Goal: Transaction & Acquisition: Book appointment/travel/reservation

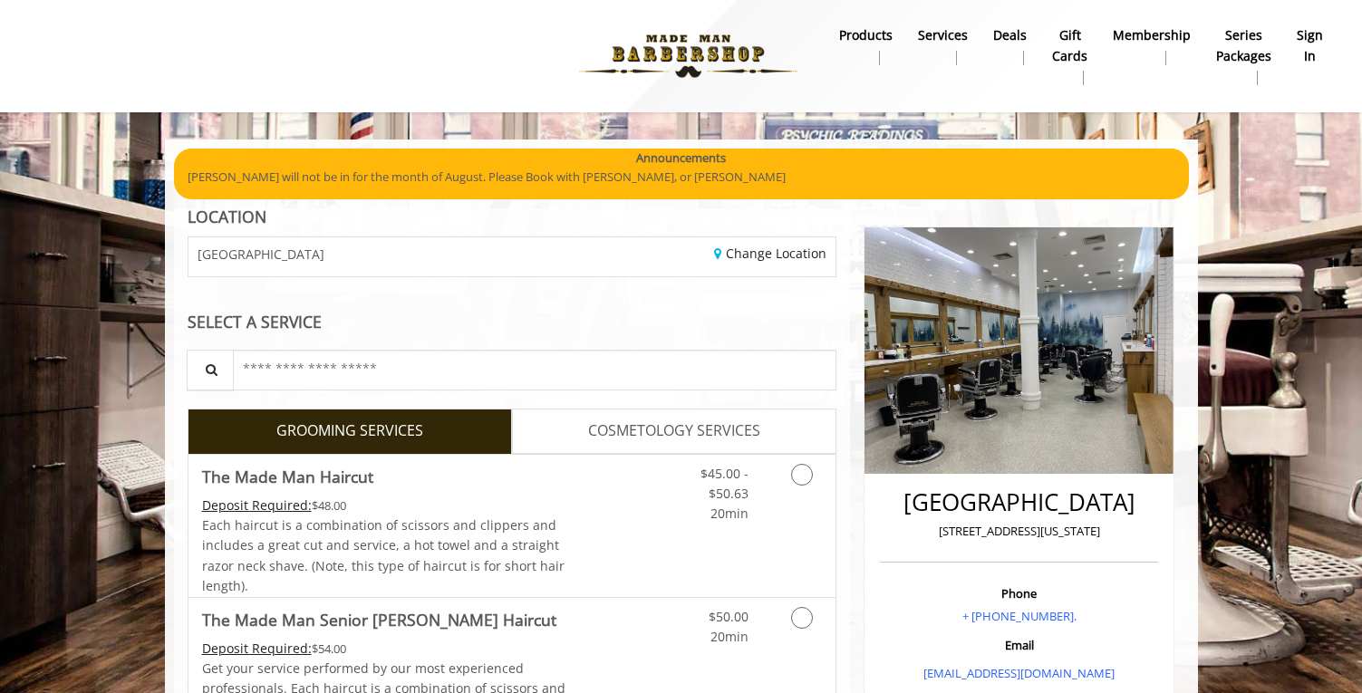
click at [1322, 33] on b "sign in" at bounding box center [1310, 45] width 26 height 41
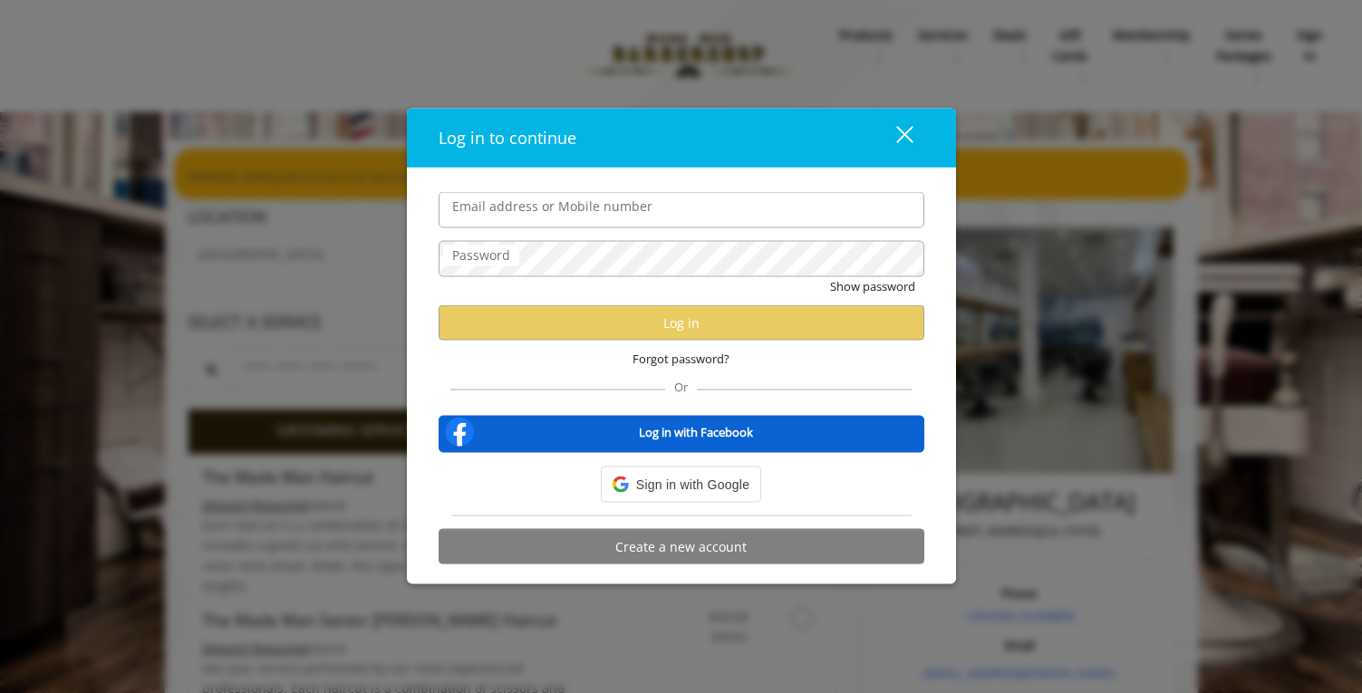
type input "**********"
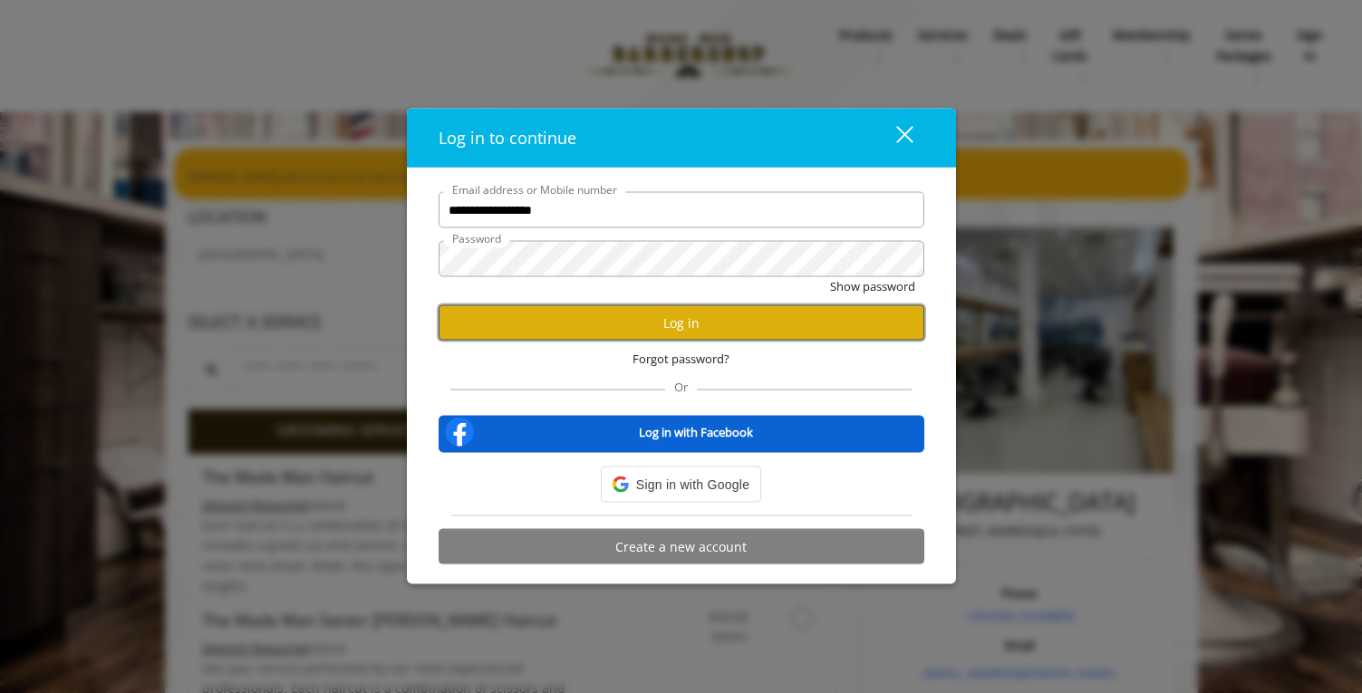
click at [690, 319] on button "Log in" at bounding box center [682, 322] width 486 height 35
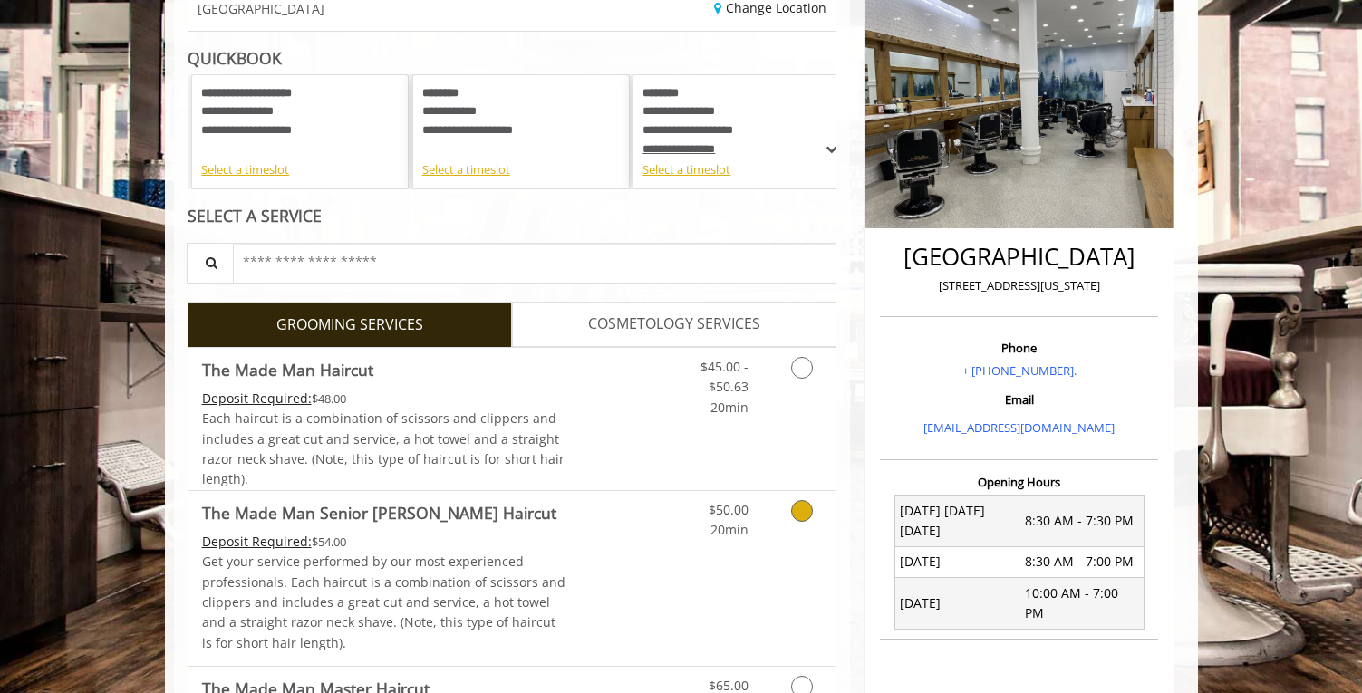
scroll to position [272, 0]
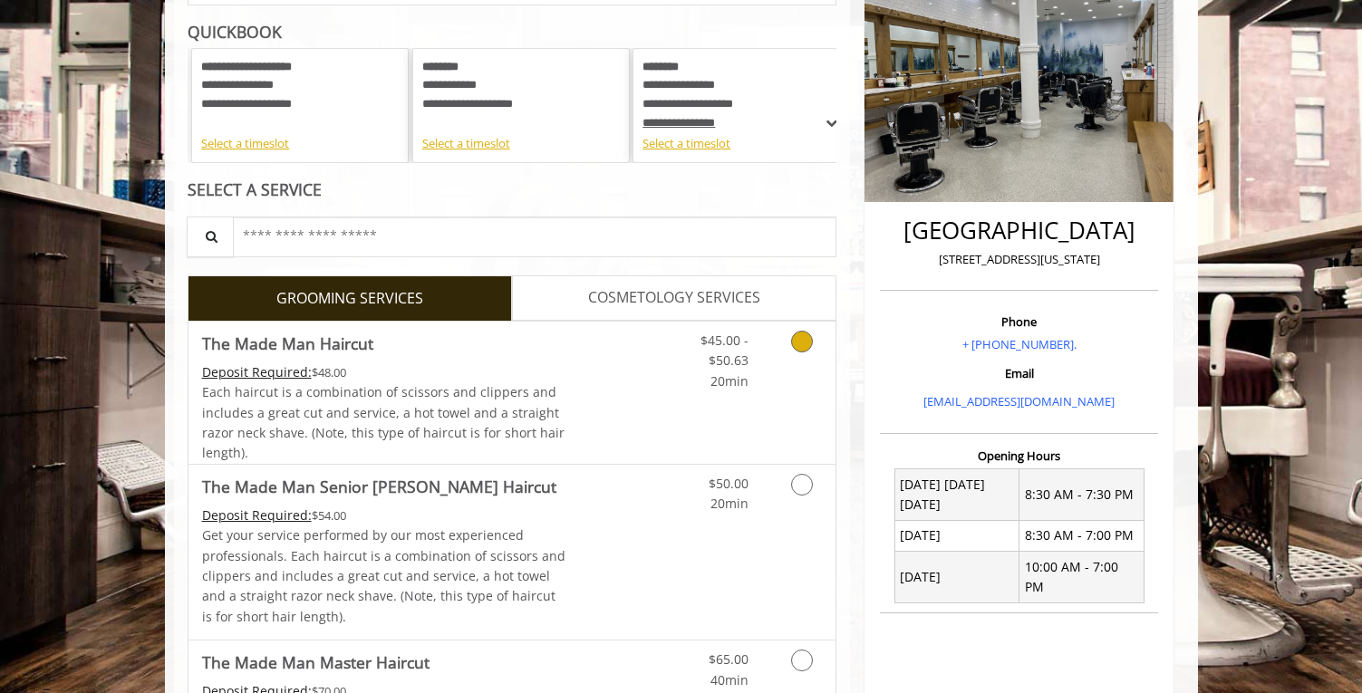
click at [393, 375] on div "Deposit Required: $48.00" at bounding box center [384, 373] width 364 height 20
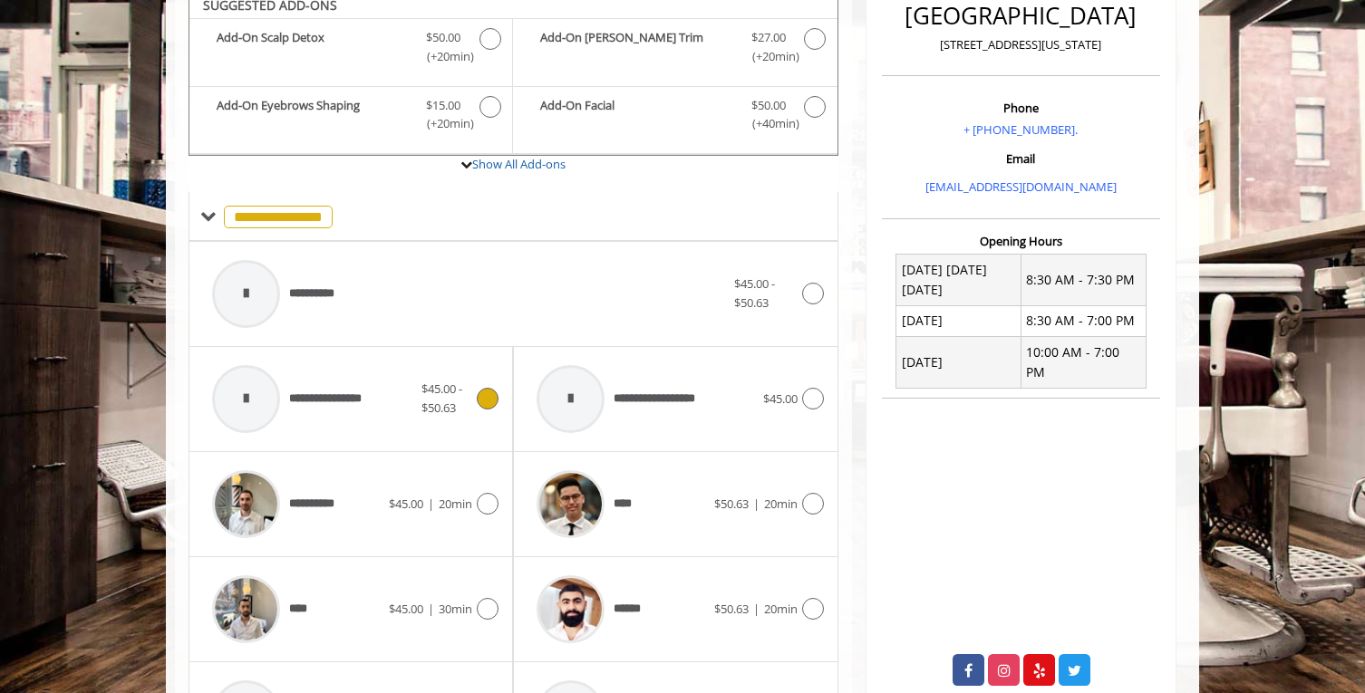
scroll to position [475, 0]
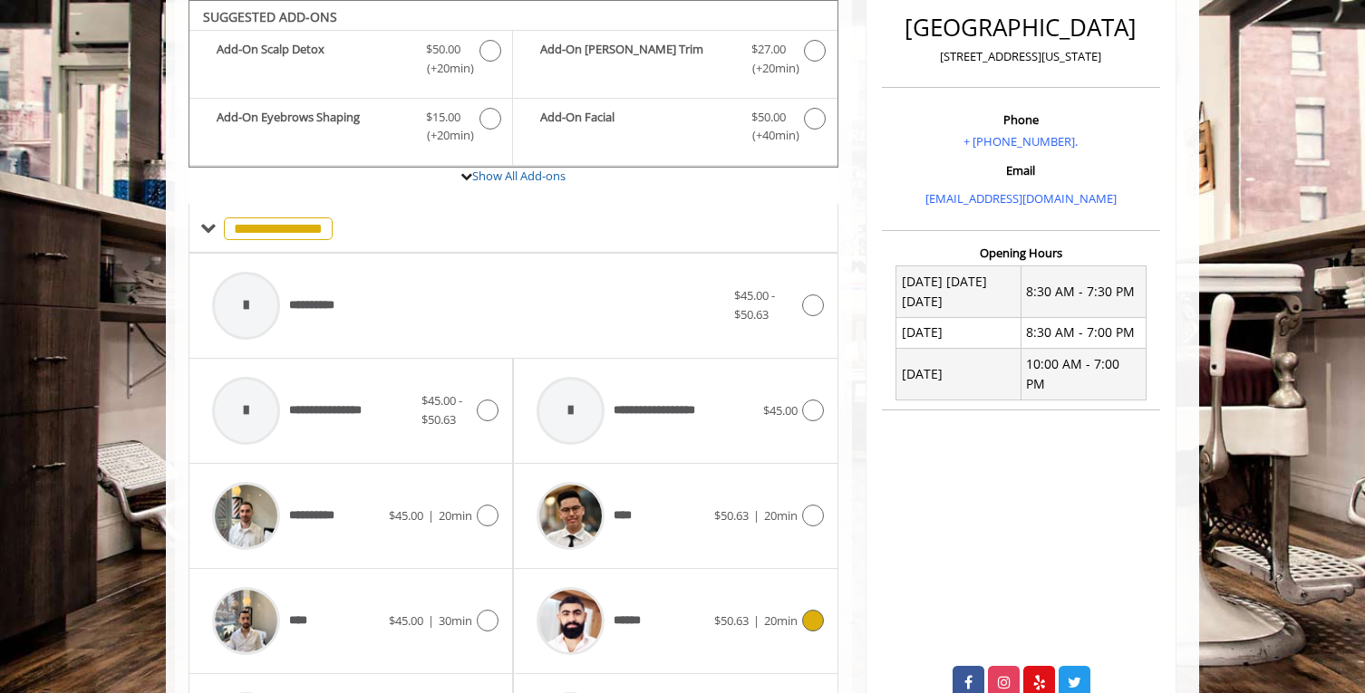
click at [724, 623] on span "$50.63" at bounding box center [731, 621] width 34 height 16
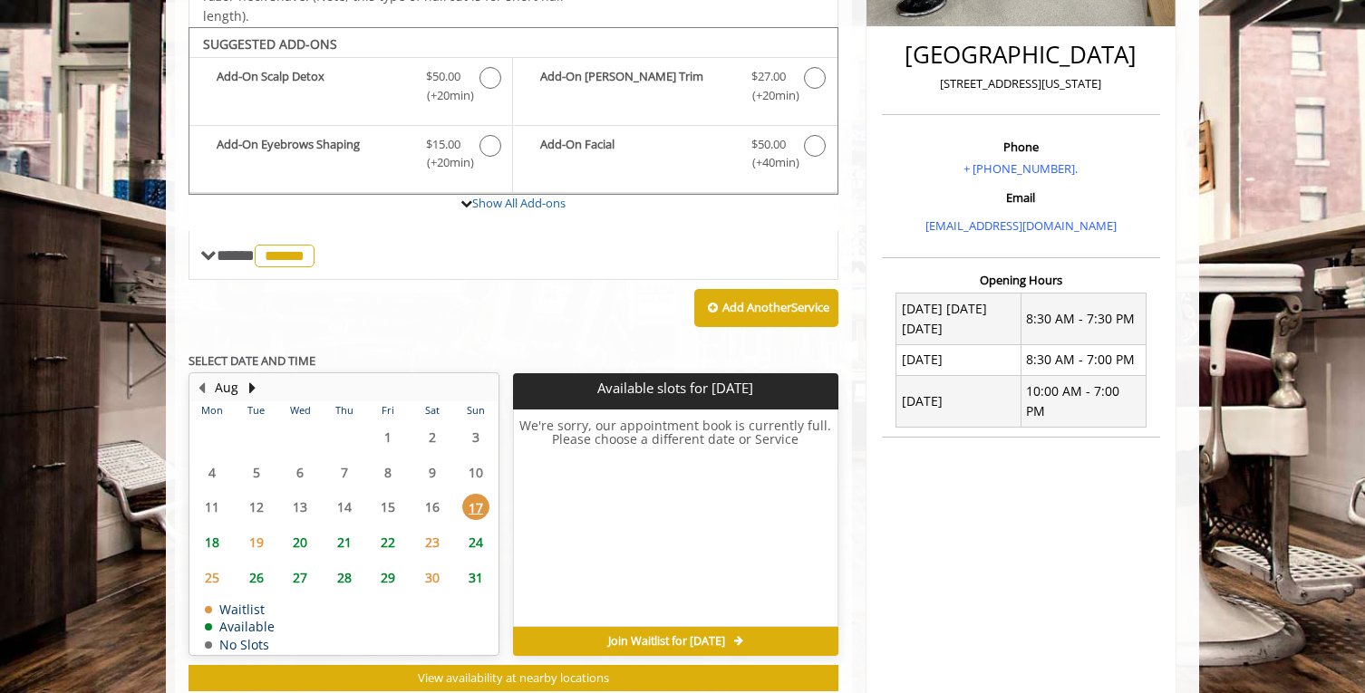
scroll to position [476, 0]
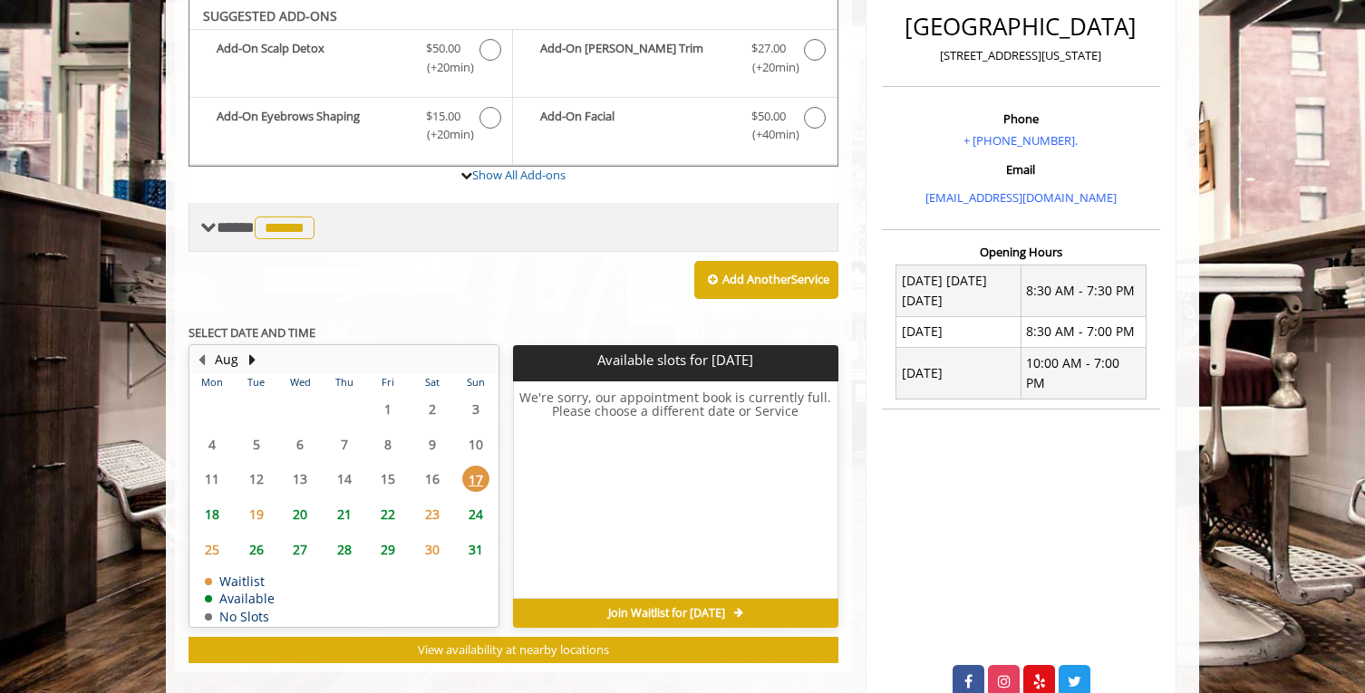
click at [268, 208] on div "**** ****** ********" at bounding box center [514, 227] width 650 height 49
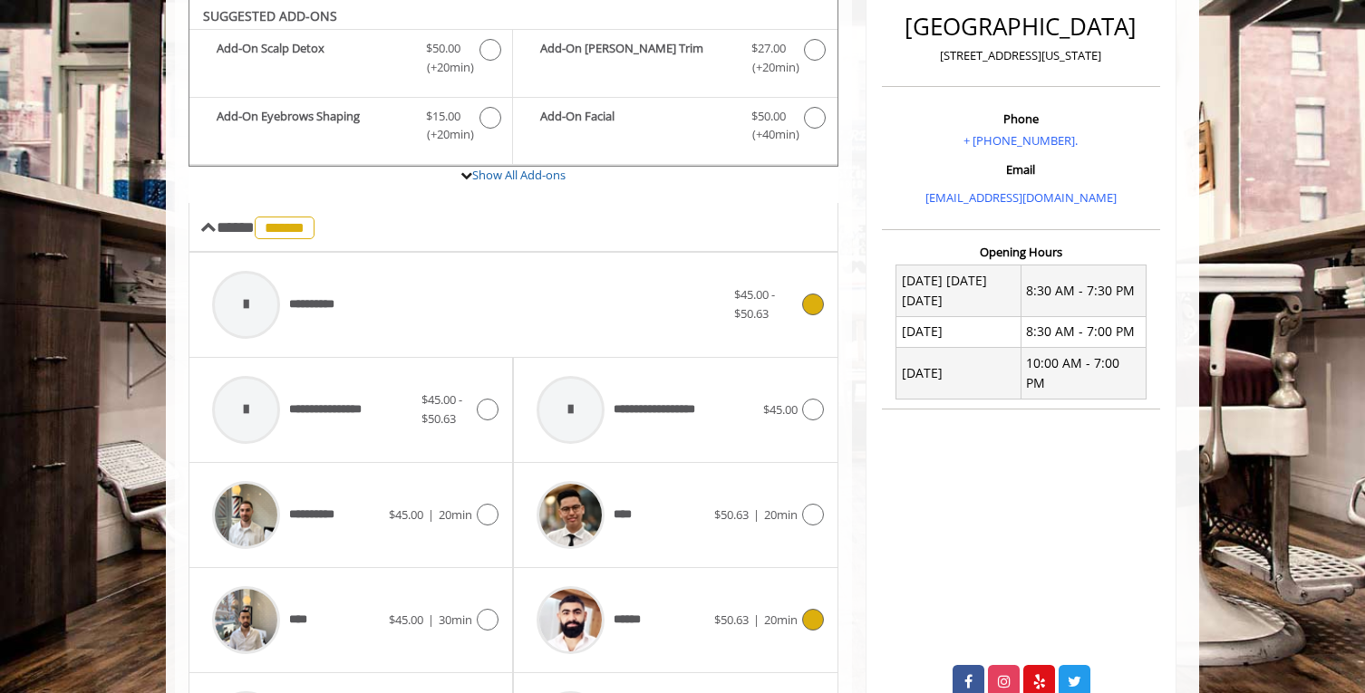
click at [319, 320] on span "**********" at bounding box center [277, 305] width 148 height 86
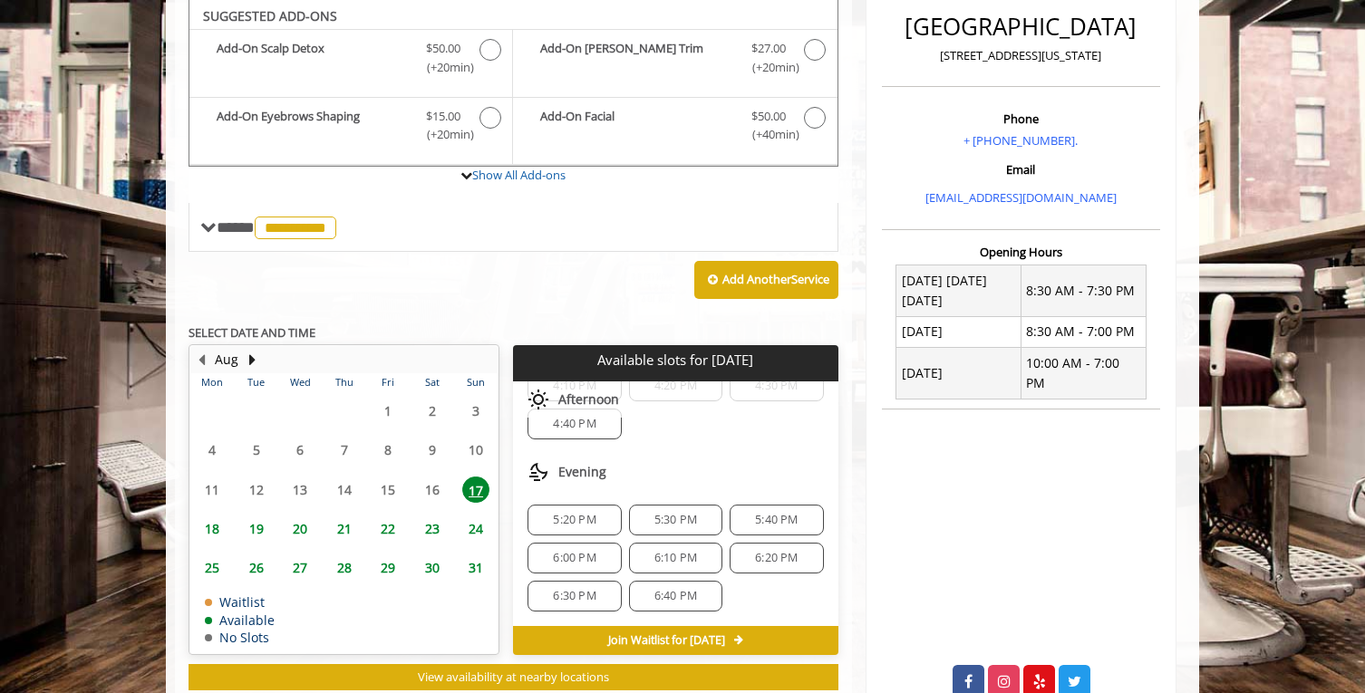
click at [598, 525] on span "5:20 PM" at bounding box center [574, 520] width 77 height 15
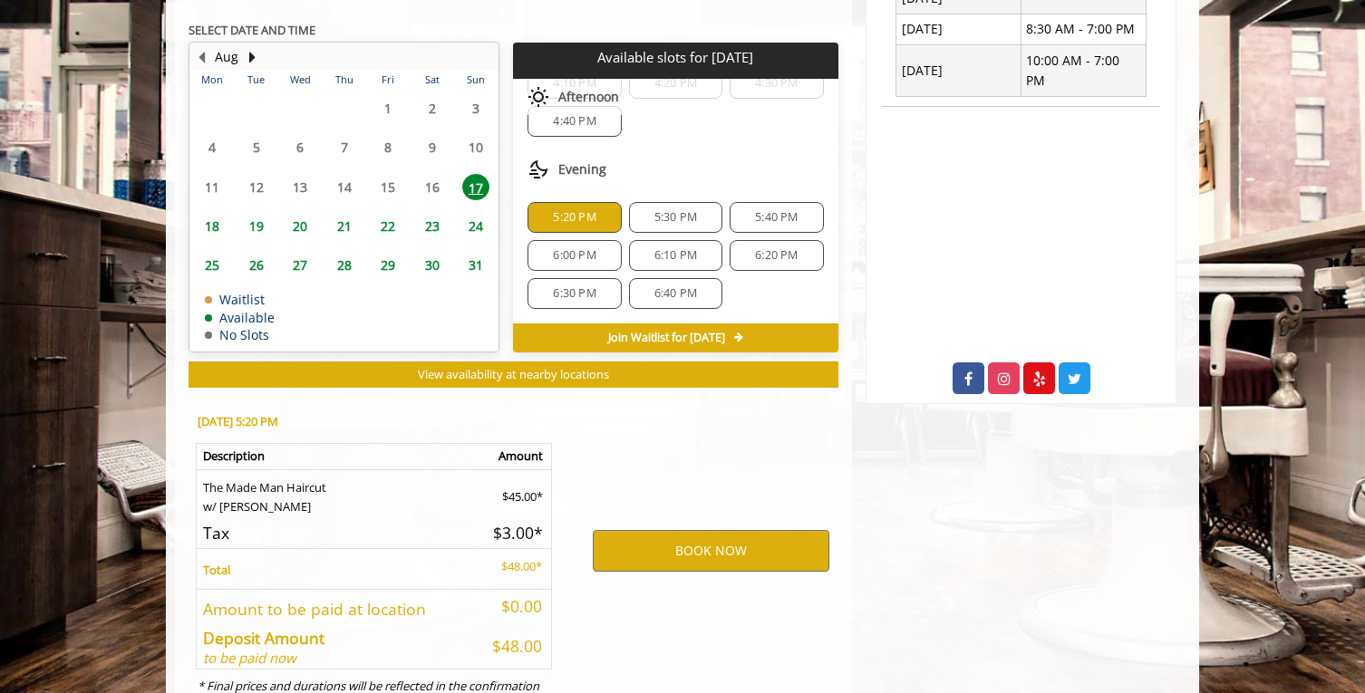
scroll to position [855, 0]
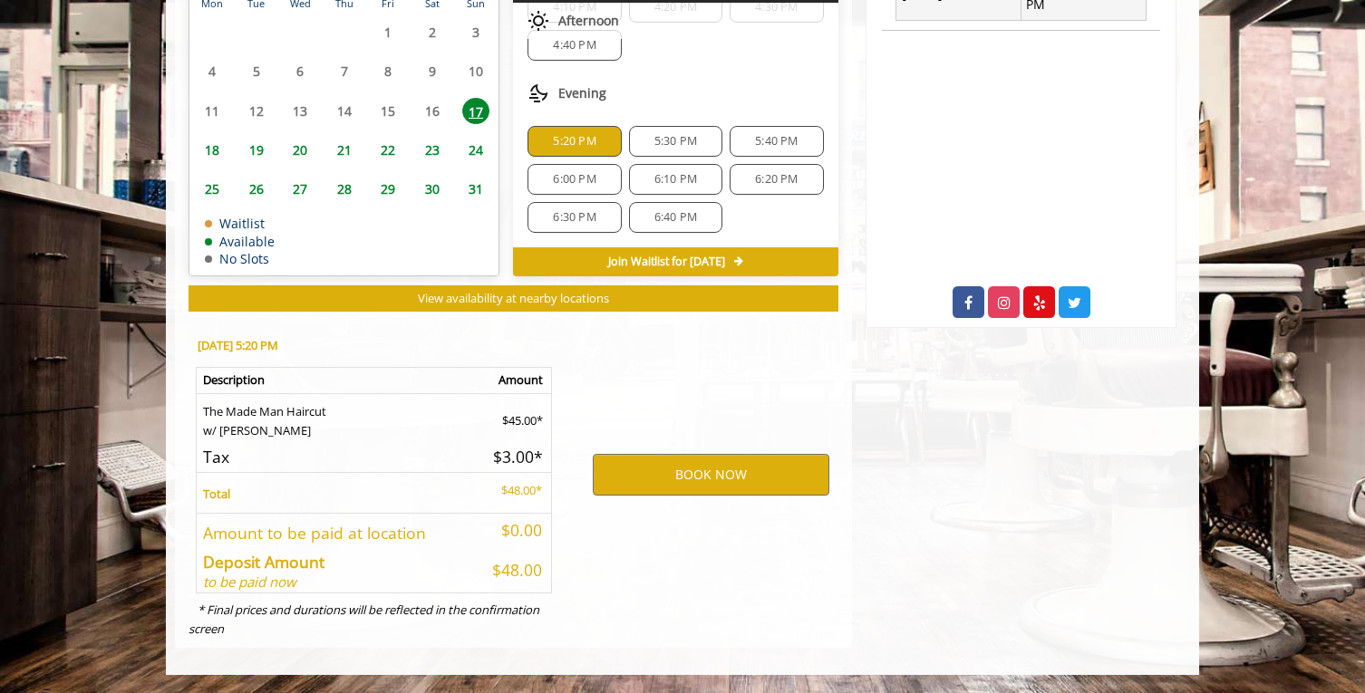
click at [674, 141] on span "5:30 PM" at bounding box center [675, 141] width 43 height 15
click at [714, 466] on button "BOOK NOW" at bounding box center [711, 475] width 237 height 42
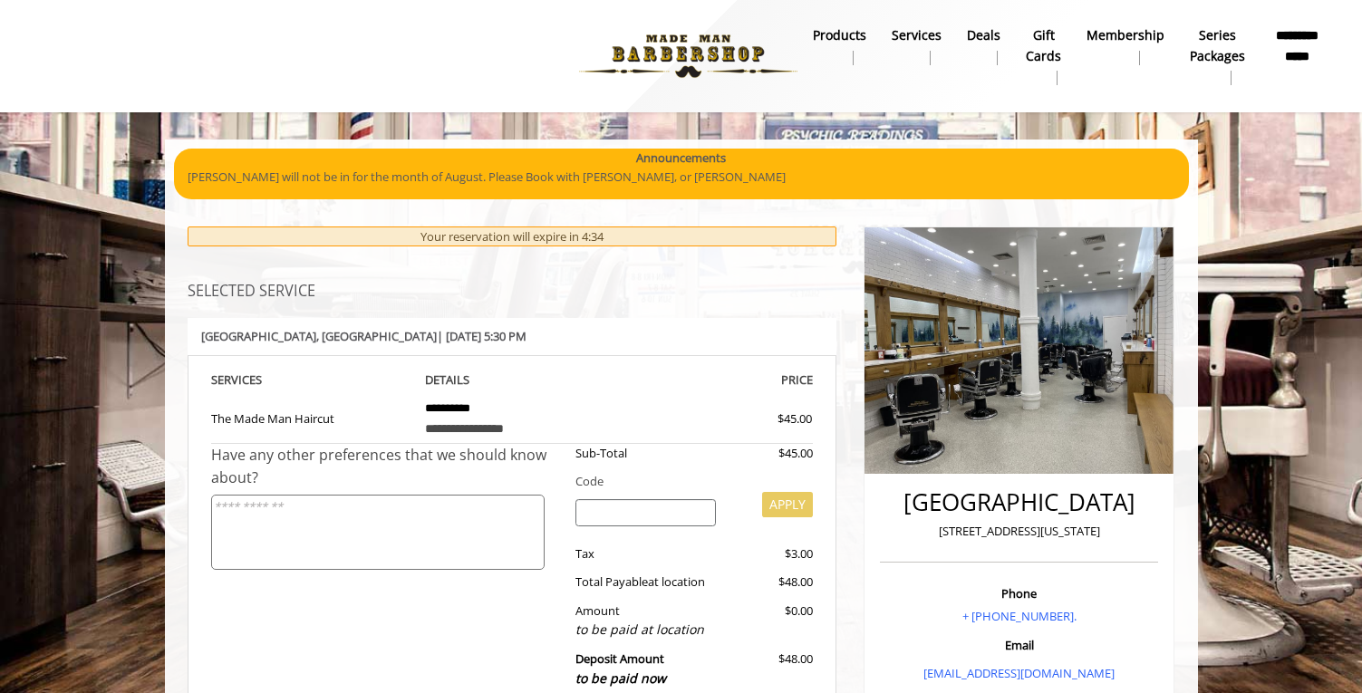
scroll to position [453, 0]
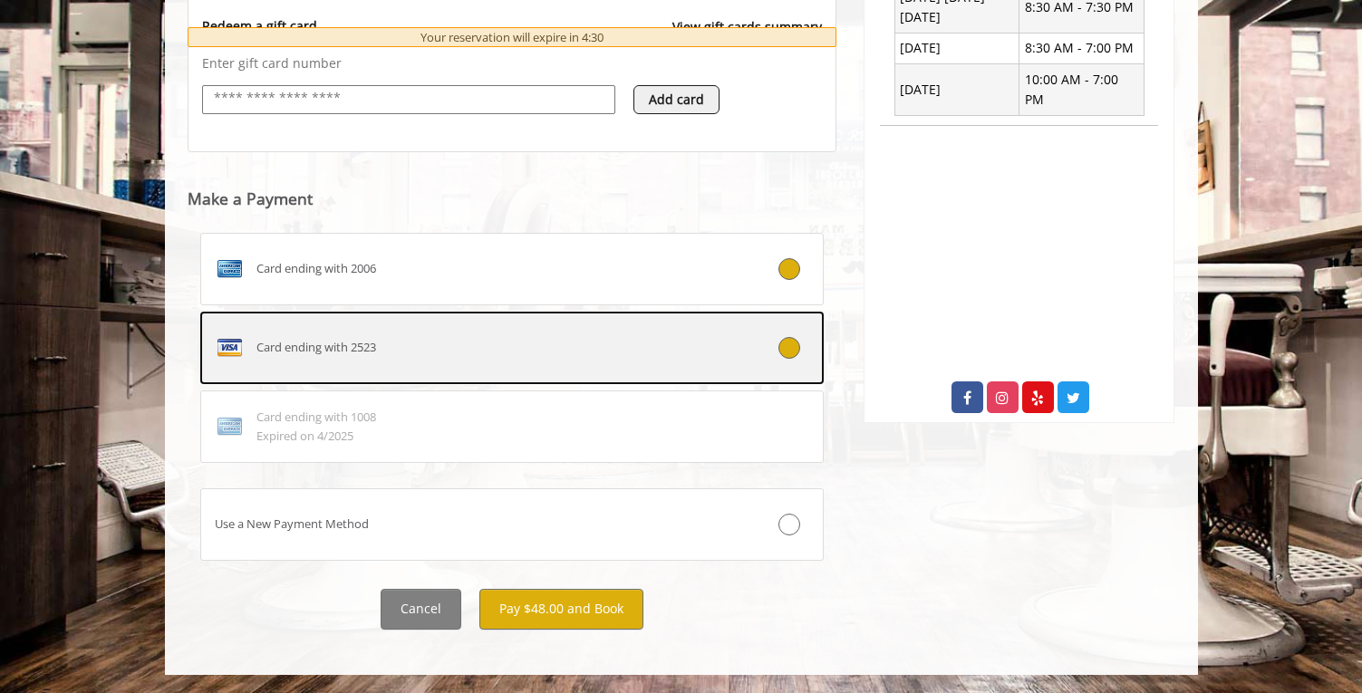
click at [497, 338] on div "Card ending with 2523" at bounding box center [460, 348] width 518 height 29
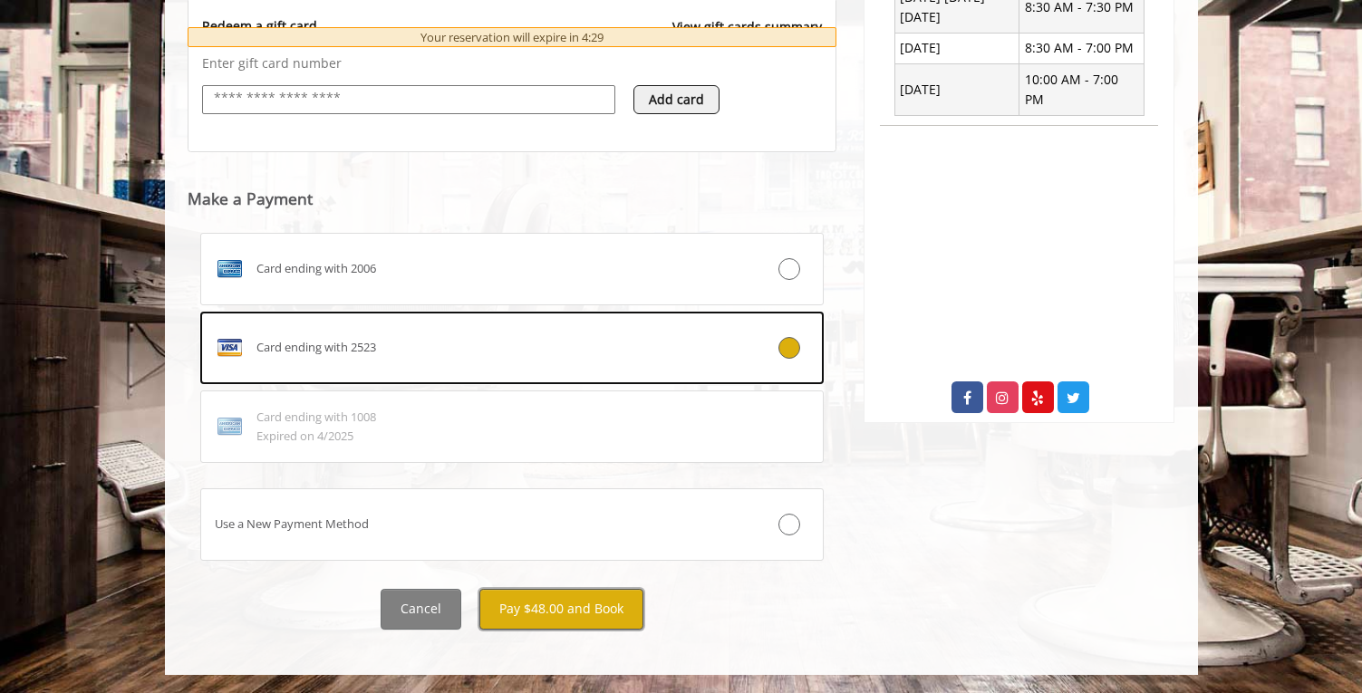
click at [553, 609] on button "Pay $48.00 and Book" at bounding box center [562, 609] width 164 height 41
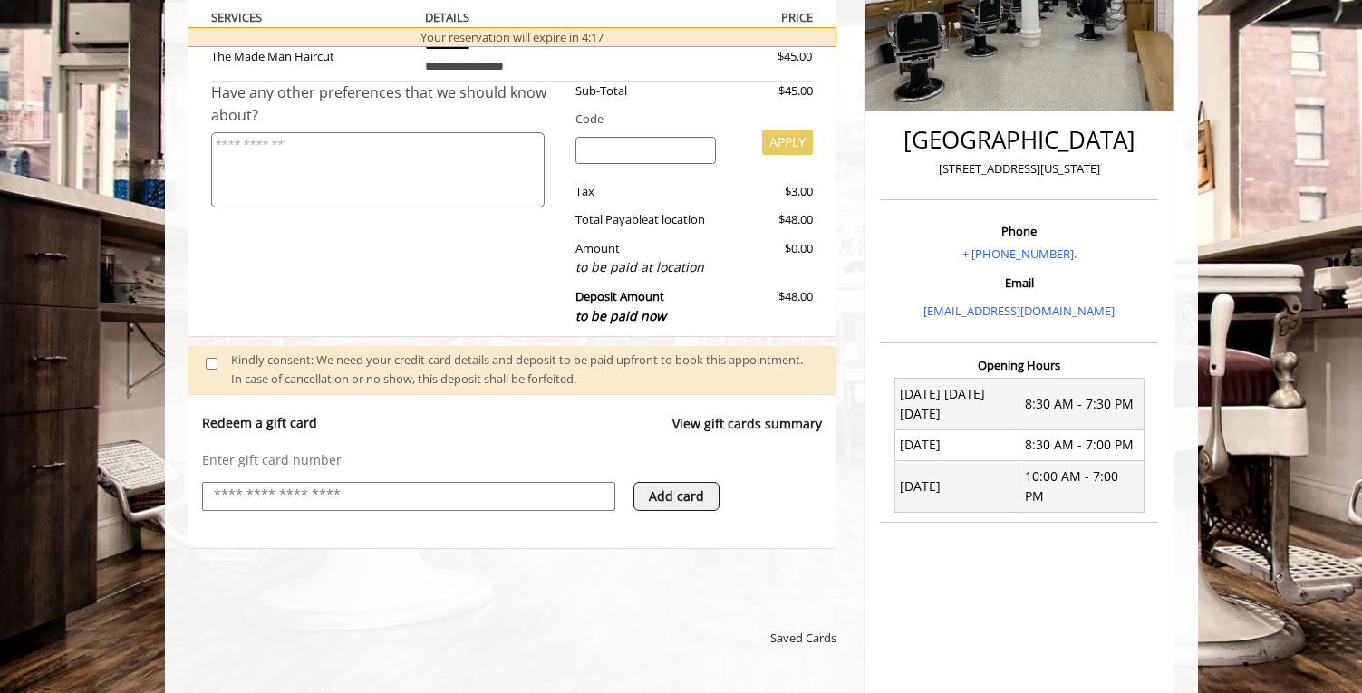
scroll to position [725, 0]
